Goal: Find specific page/section: Find specific page/section

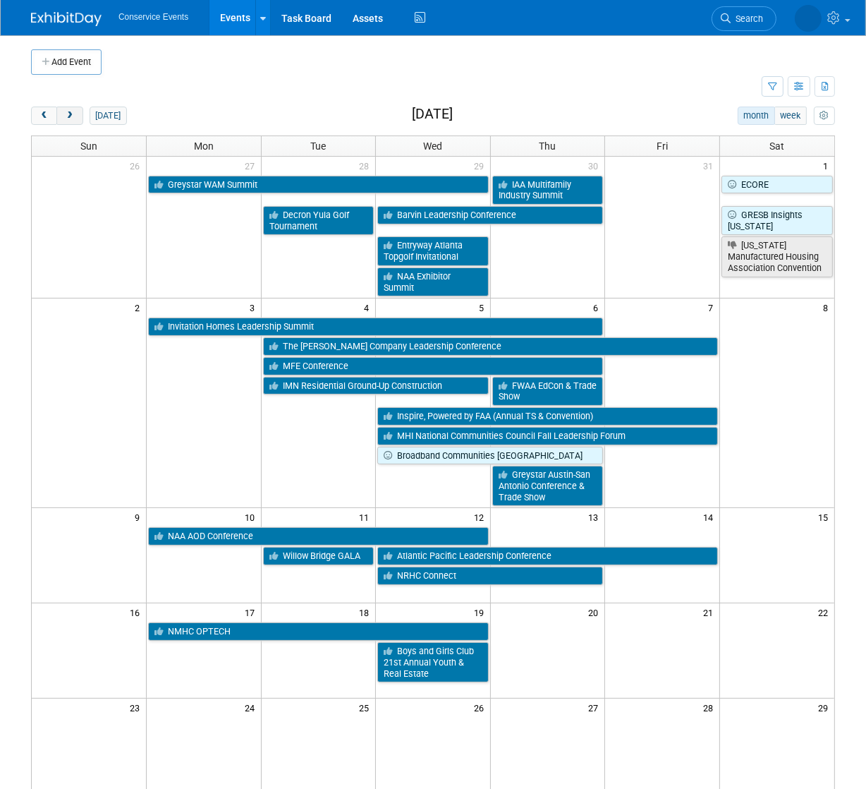
click at [78, 115] on button "next" at bounding box center [69, 116] width 26 height 18
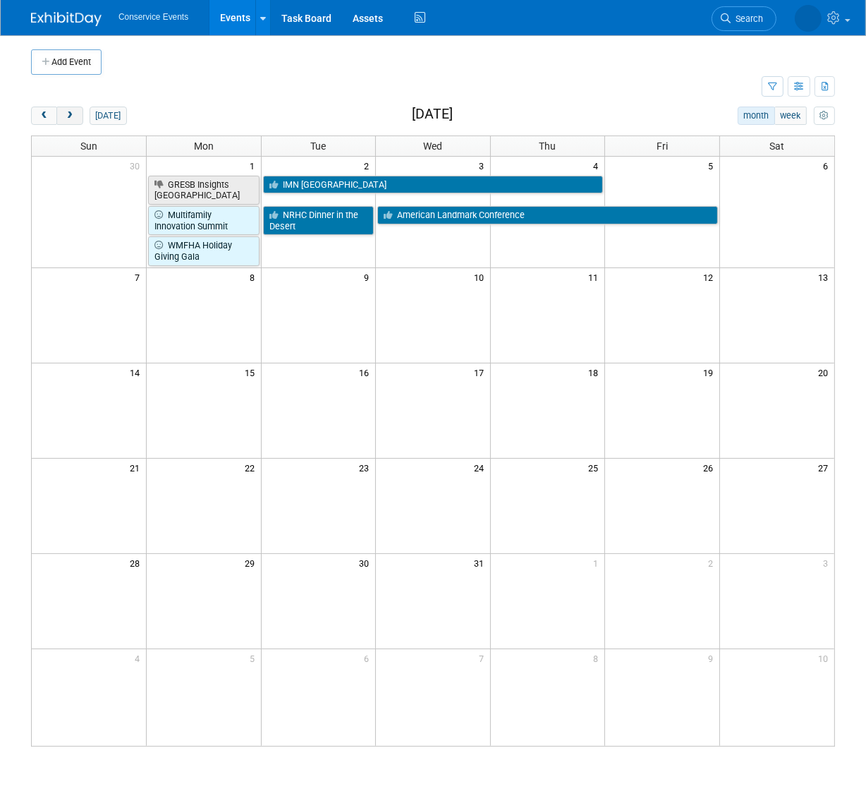
click at [58, 116] on button "next" at bounding box center [69, 116] width 26 height 18
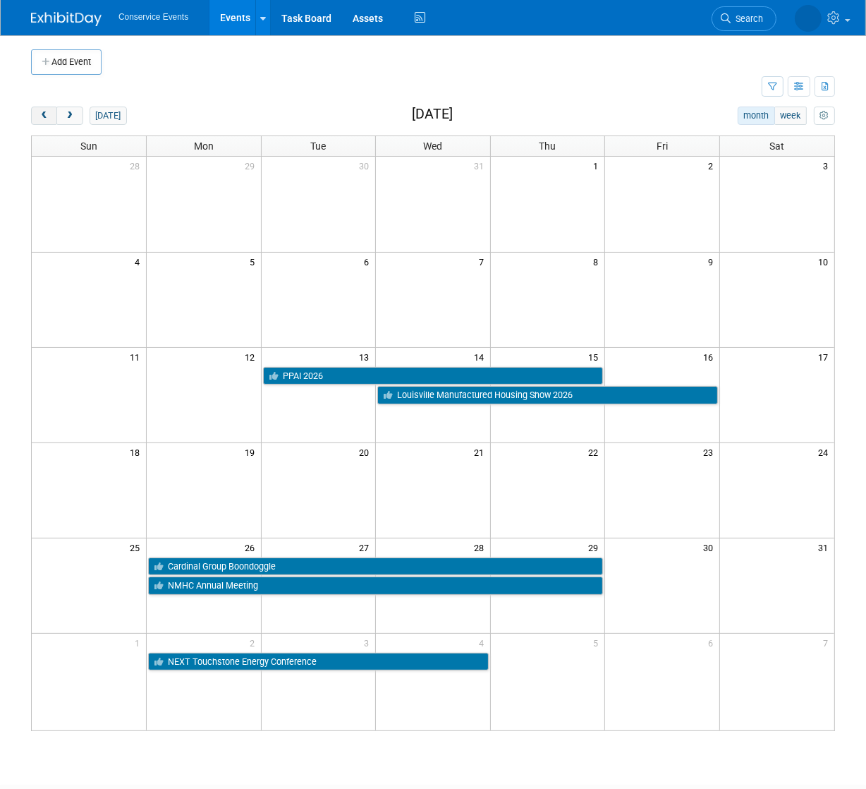
click at [43, 119] on span "prev" at bounding box center [44, 115] width 11 height 9
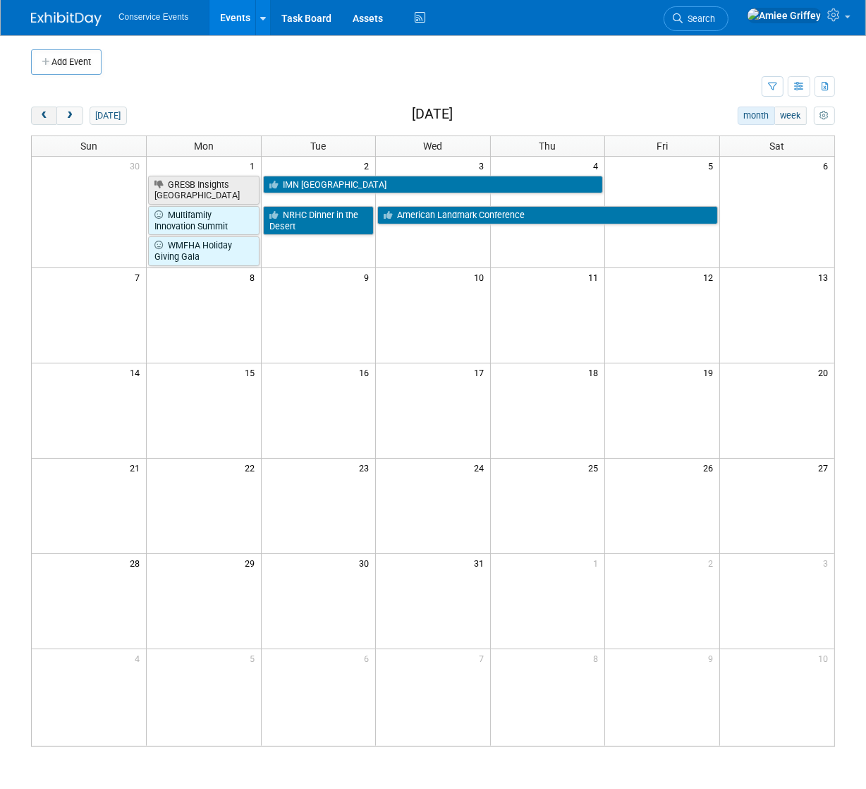
click at [43, 119] on span "prev" at bounding box center [44, 115] width 11 height 9
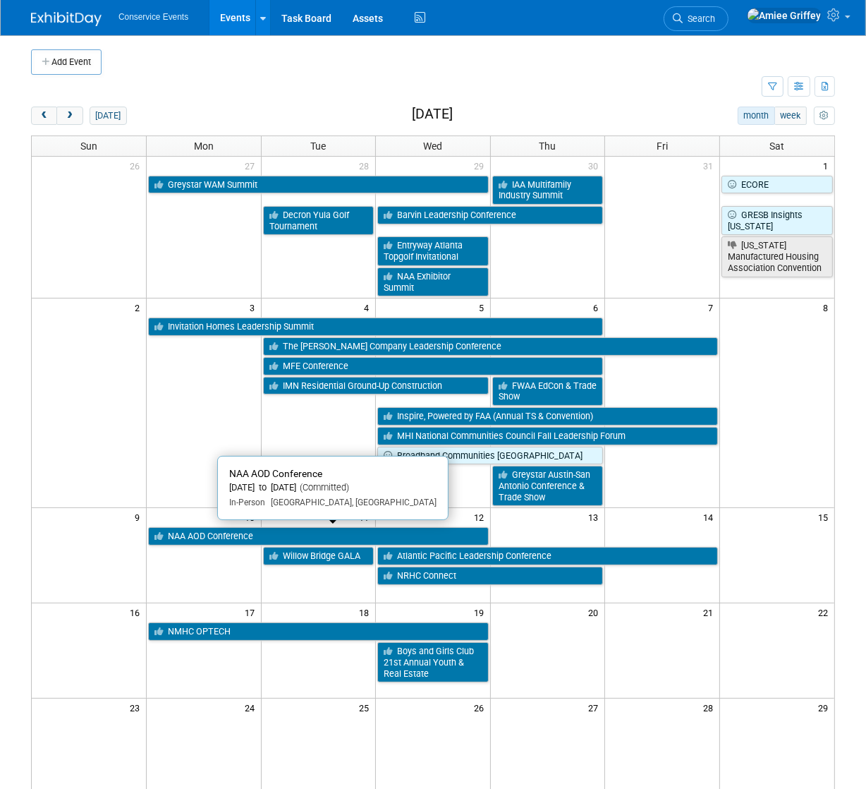
click at [246, 529] on link "NAA AOD Conference" at bounding box center [318, 536] width 341 height 18
